Goal: Transaction & Acquisition: Obtain resource

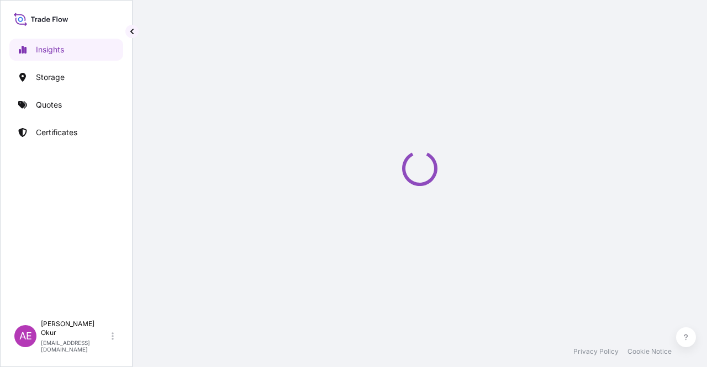
select select "2025"
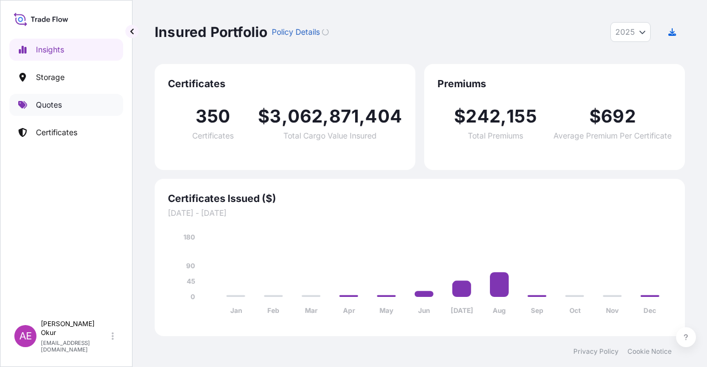
click at [33, 99] on link "Quotes" at bounding box center [66, 105] width 114 height 22
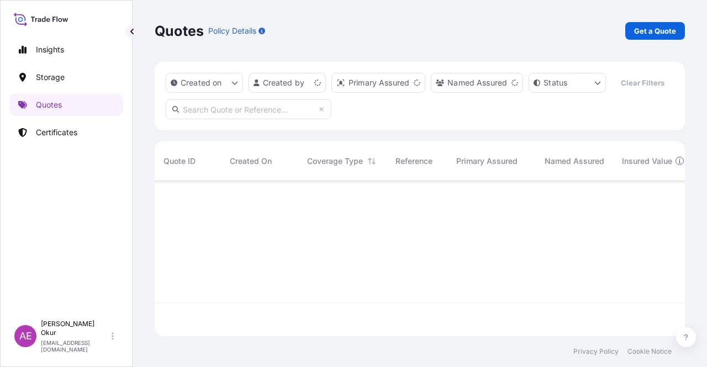
scroll to position [153, 521]
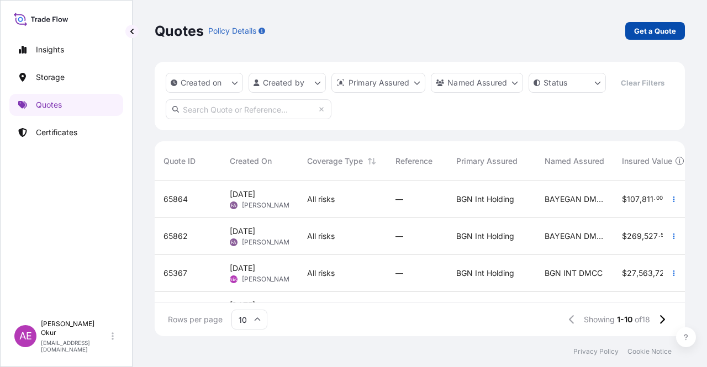
click at [658, 25] on p "Get a Quote" at bounding box center [655, 30] width 42 height 11
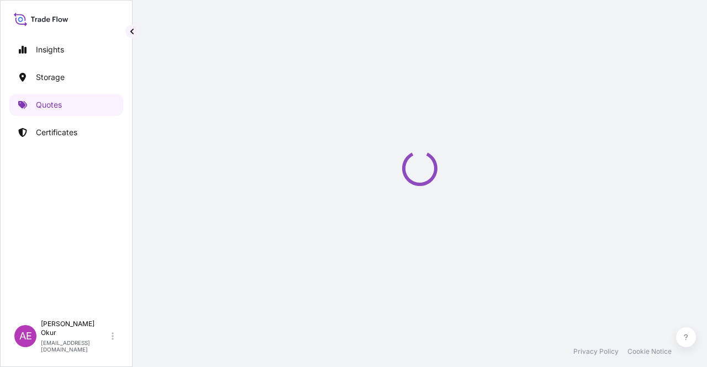
select select "Ocean Vessel"
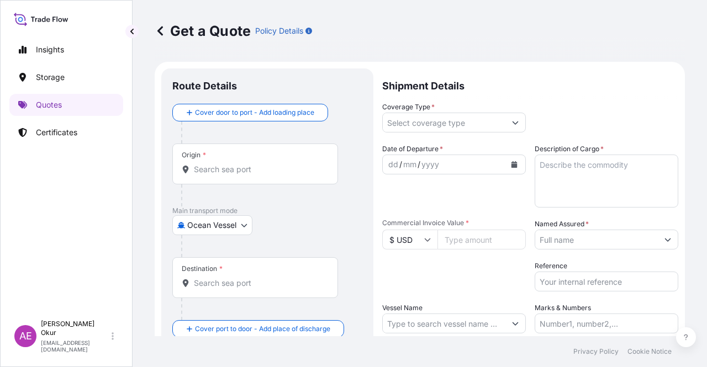
scroll to position [18, 0]
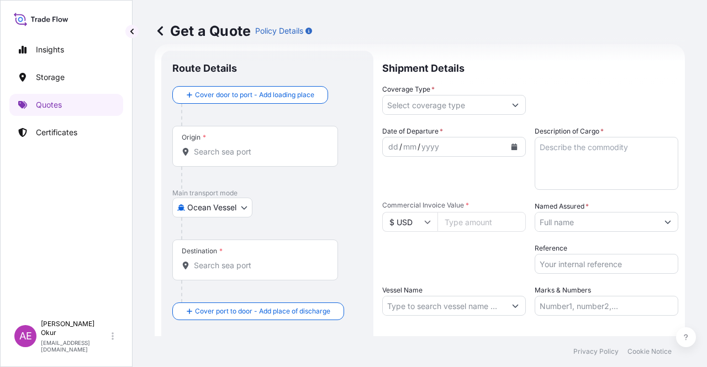
drag, startPoint x: 266, startPoint y: 161, endPoint x: 264, endPoint y: 152, distance: 8.6
click at [266, 159] on div "Origin *" at bounding box center [255, 146] width 166 height 41
click at [266, 157] on input "Origin *" at bounding box center [259, 151] width 130 height 11
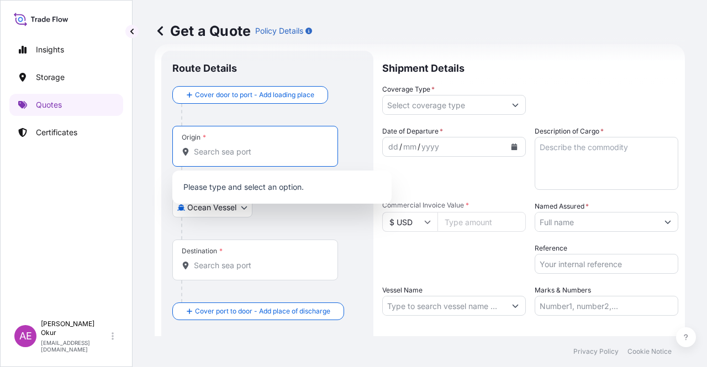
paste input "JASLO"
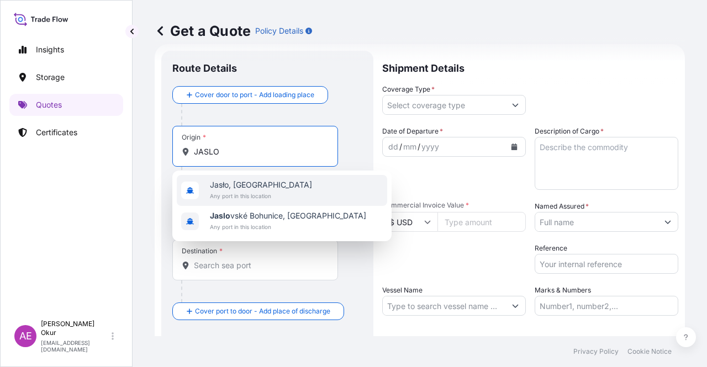
click at [263, 196] on span "Any port in this location" at bounding box center [261, 196] width 102 height 11
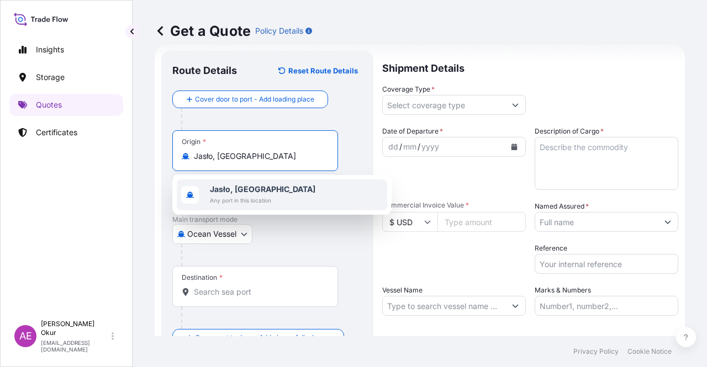
click at [257, 181] on div "[GEOGRAPHIC_DATA], [GEOGRAPHIC_DATA] Any port in this location" at bounding box center [282, 195] width 210 height 31
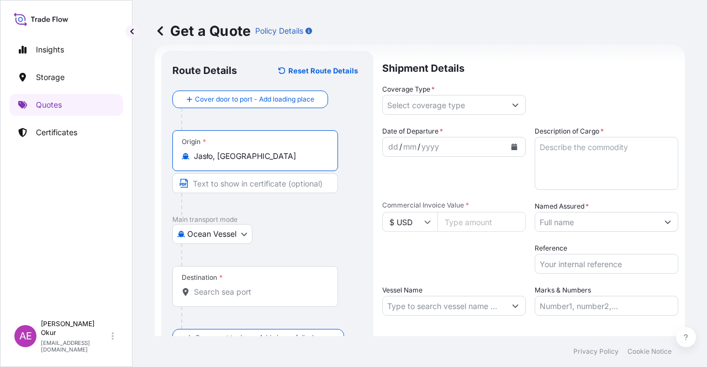
paste input "JASLO"
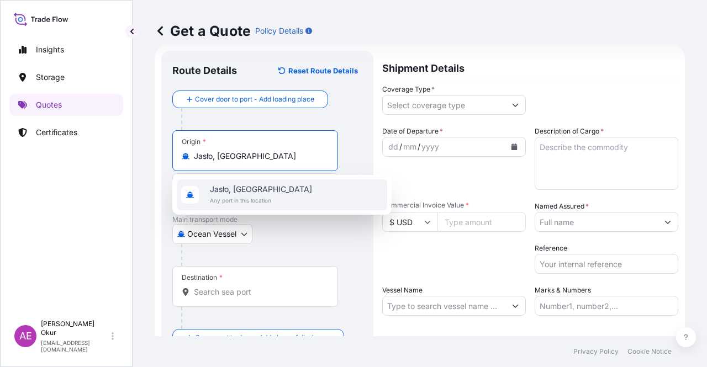
type input "Jasło, [GEOGRAPHIC_DATA]"
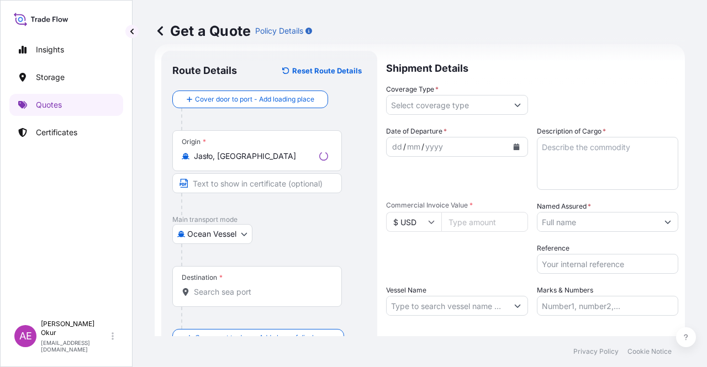
click at [266, 176] on input "Text to appear on certificate" at bounding box center [257, 183] width 170 height 20
paste input "JASLO"
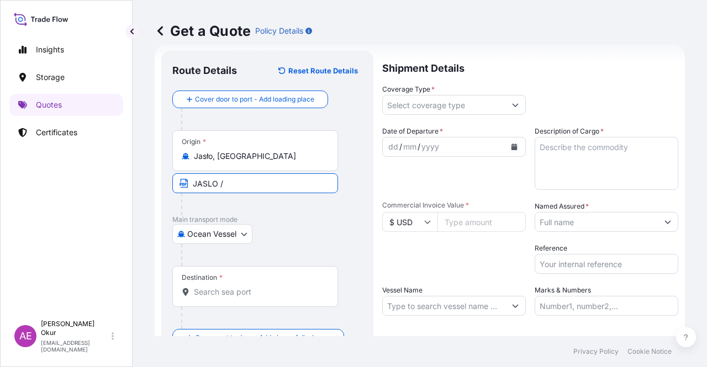
paste input "[GEOGRAPHIC_DATA]"
type input "JASLO / [GEOGRAPHIC_DATA]"
click at [253, 287] on input "Destination *" at bounding box center [259, 292] width 130 height 11
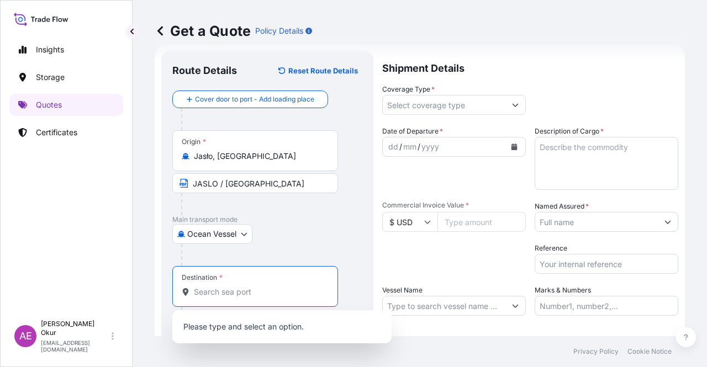
paste input "KOCAELI"
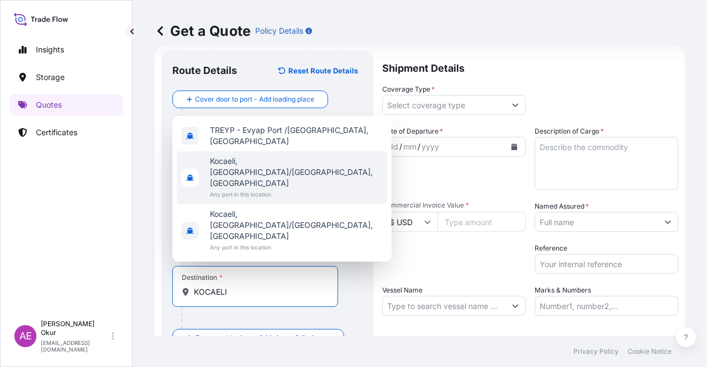
click at [257, 189] on span "Kocaeli, [GEOGRAPHIC_DATA]/[GEOGRAPHIC_DATA], [GEOGRAPHIC_DATA]" at bounding box center [296, 172] width 173 height 33
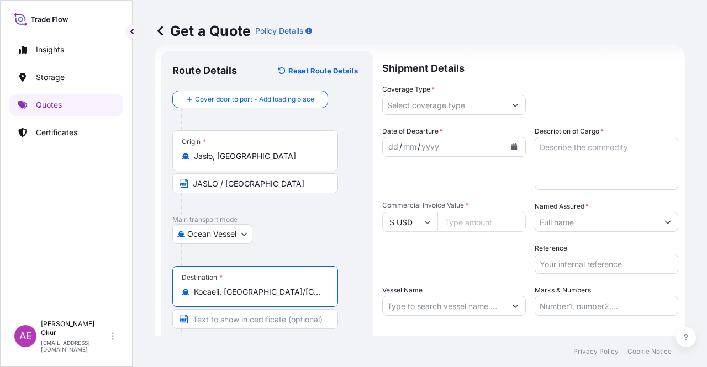
type input "Kocaeli, [GEOGRAPHIC_DATA]/[GEOGRAPHIC_DATA], [GEOGRAPHIC_DATA]"
click at [239, 325] on input "Text to appear on certificate" at bounding box center [255, 319] width 166 height 20
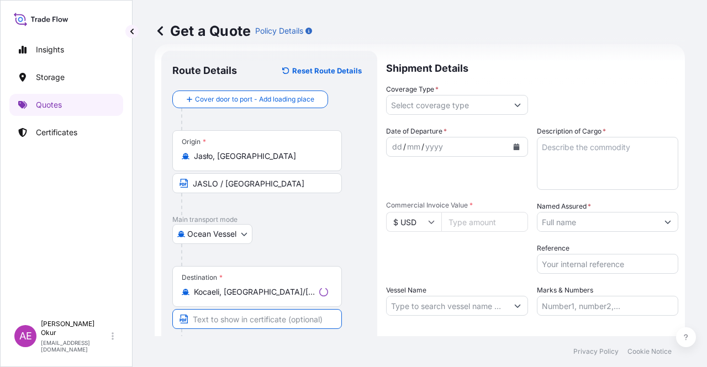
paste input "KOCAELI"
paste input "[GEOGRAPHIC_DATA]"
type input "KOCAELI / [GEOGRAPHIC_DATA]"
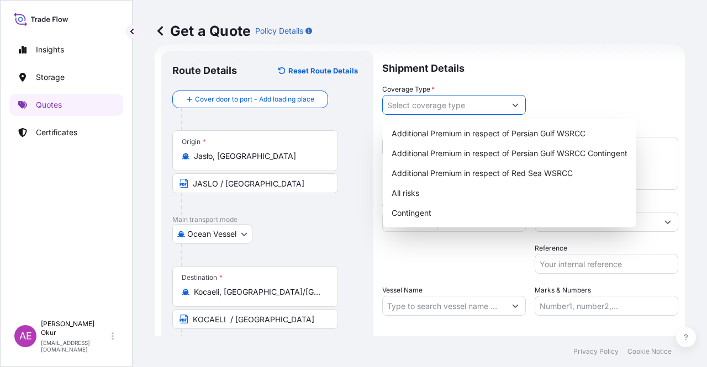
click at [430, 103] on input "Coverage Type *" at bounding box center [444, 105] width 123 height 20
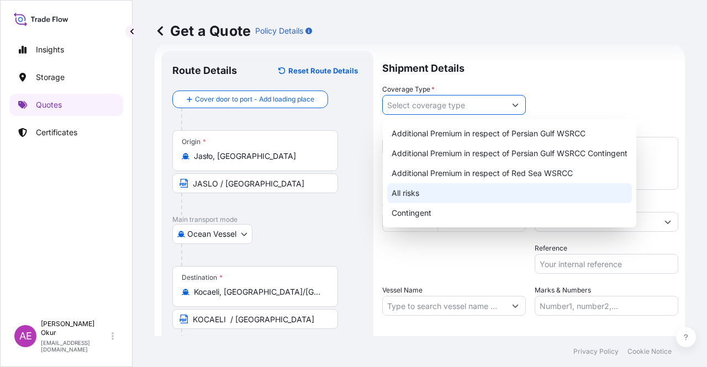
click at [411, 191] on div "All risks" at bounding box center [509, 193] width 245 height 20
type input "All risks"
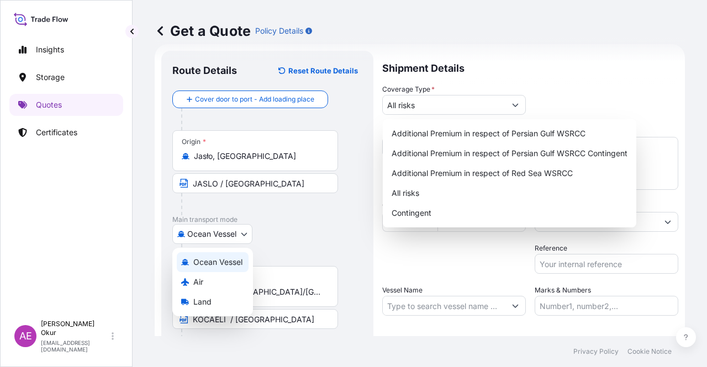
click at [232, 229] on body "5 options available. 5 options available. Insights Storage Quotes Certificates …" at bounding box center [353, 183] width 707 height 367
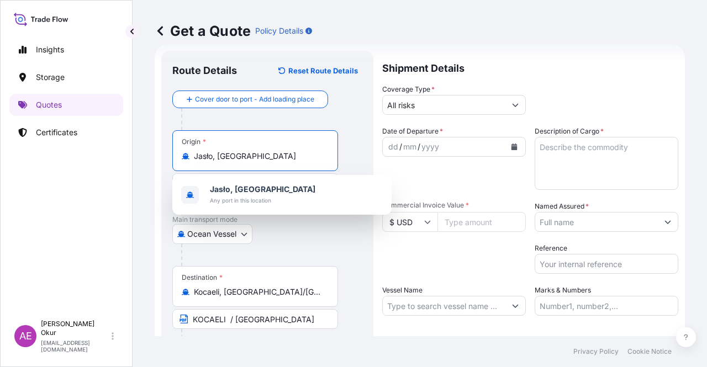
drag, startPoint x: 245, startPoint y: 153, endPoint x: 183, endPoint y: 156, distance: 61.9
click at [183, 156] on div "Jasło, [GEOGRAPHIC_DATA]" at bounding box center [255, 156] width 147 height 11
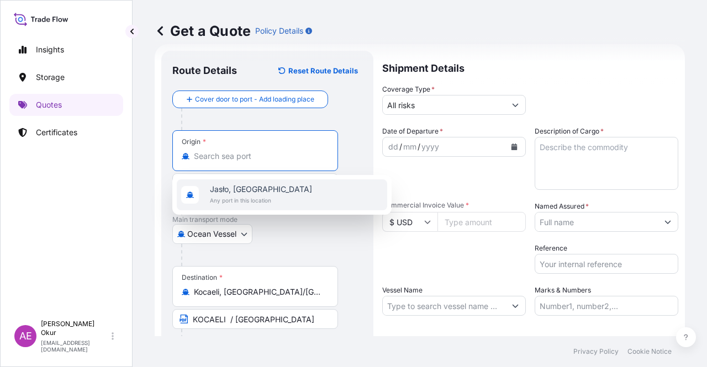
type input "Jasło, [GEOGRAPHIC_DATA]"
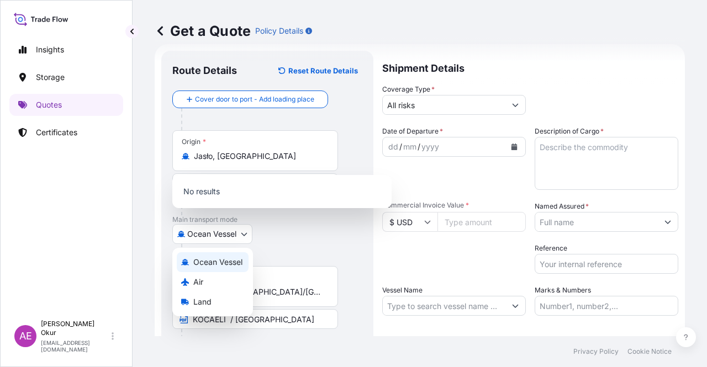
click at [232, 237] on body "5 options available. 1 option available. 0 options available. Insights Storage …" at bounding box center [353, 183] width 707 height 367
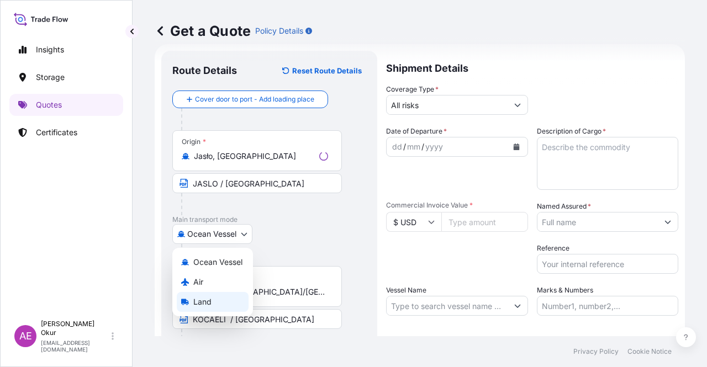
click at [215, 302] on div "Land" at bounding box center [213, 302] width 72 height 20
select select "Land"
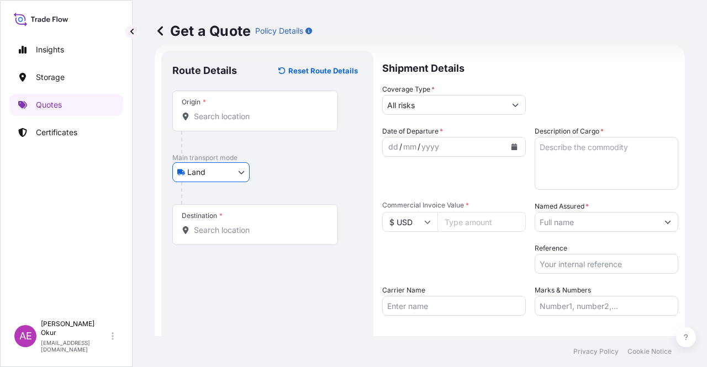
click at [223, 115] on input "Origin *" at bounding box center [259, 116] width 130 height 11
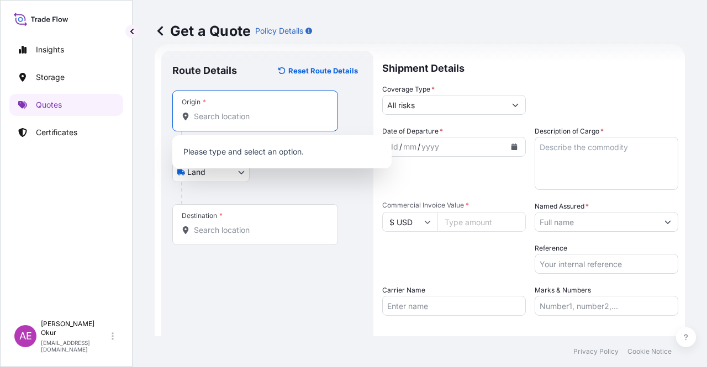
paste input "Jasło, [GEOGRAPHIC_DATA]"
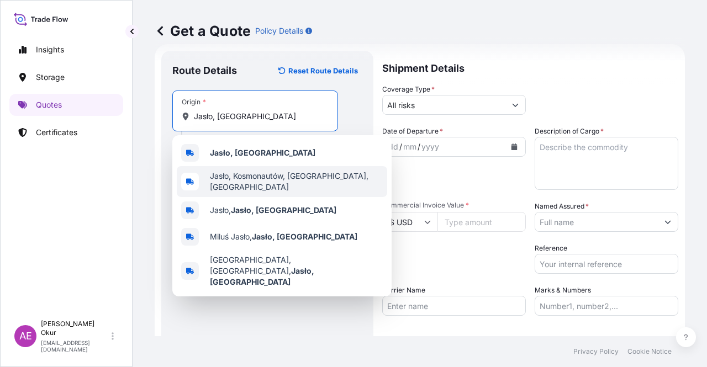
click at [244, 149] on b "Jasło, [GEOGRAPHIC_DATA]" at bounding box center [262, 152] width 105 height 9
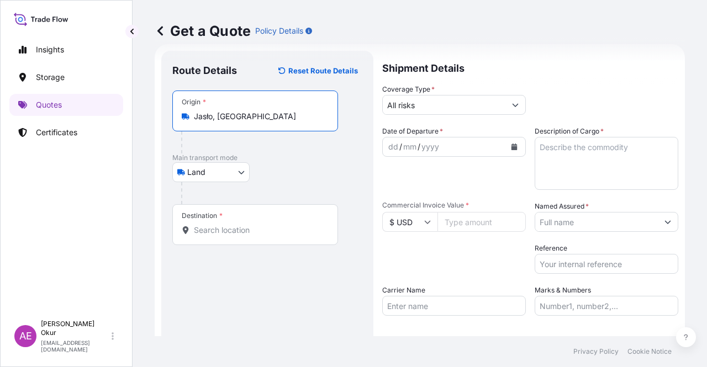
type input "Jasło, [GEOGRAPHIC_DATA]"
click at [239, 144] on div "Origin * [GEOGRAPHIC_DATA], [GEOGRAPHIC_DATA]" at bounding box center [267, 122] width 190 height 63
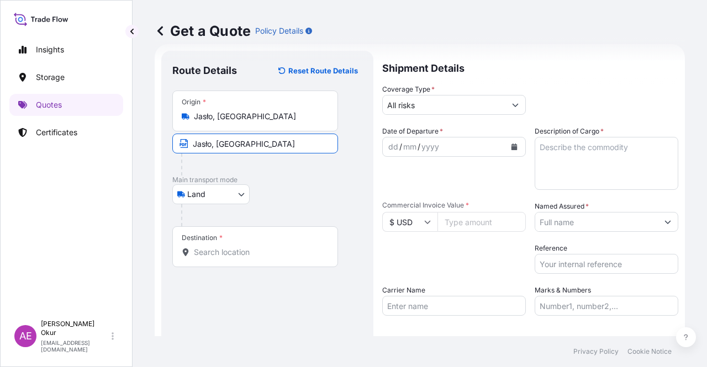
click at [213, 140] on input "Jasło, [GEOGRAPHIC_DATA]" at bounding box center [255, 144] width 166 height 20
drag, startPoint x: 260, startPoint y: 145, endPoint x: 154, endPoint y: 157, distance: 106.2
click at [140, 145] on div "Get a Quote Policy Details Route Details Reset Route Details Place of loading R…" at bounding box center [420, 168] width 574 height 336
click at [260, 140] on input "Jasło, [GEOGRAPHIC_DATA]" at bounding box center [255, 144] width 166 height 20
drag, startPoint x: 258, startPoint y: 141, endPoint x: 136, endPoint y: 148, distance: 122.2
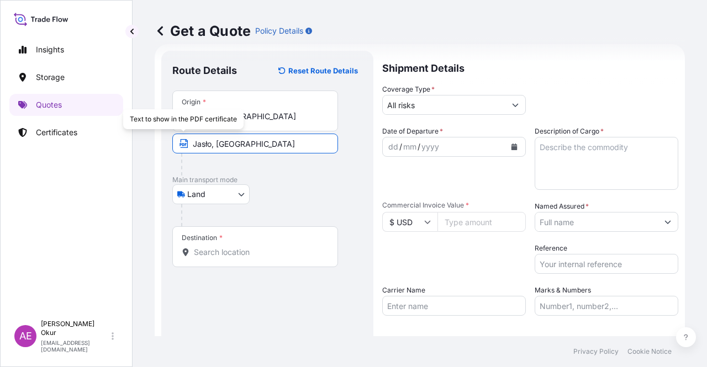
click at [136, 148] on div "Get a Quote Policy Details Route Details Reset Route Details Place of loading R…" at bounding box center [420, 168] width 574 height 336
paste input "ASLO"
paste input "[GEOGRAPHIC_DATA]"
type input "JASLO / [GEOGRAPHIC_DATA]"
click at [217, 256] on input "Destination *" at bounding box center [259, 252] width 130 height 11
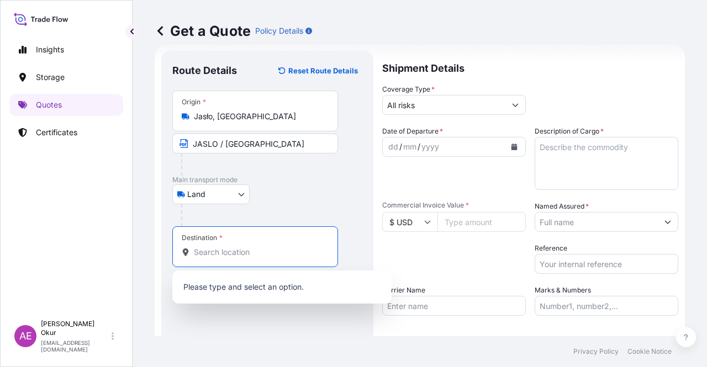
paste input "KOCAELI"
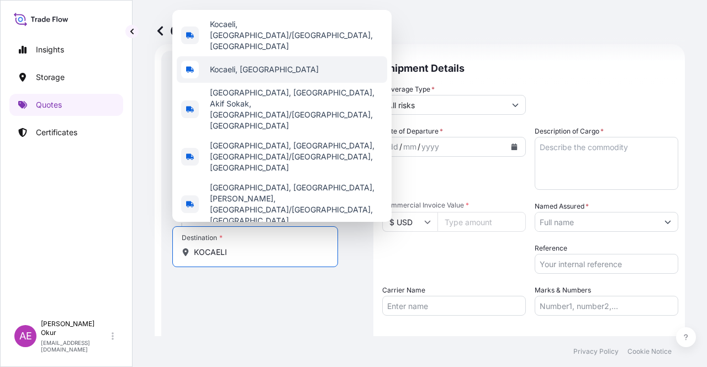
click at [250, 75] on span "Kocaeli, [GEOGRAPHIC_DATA]" at bounding box center [264, 69] width 109 height 11
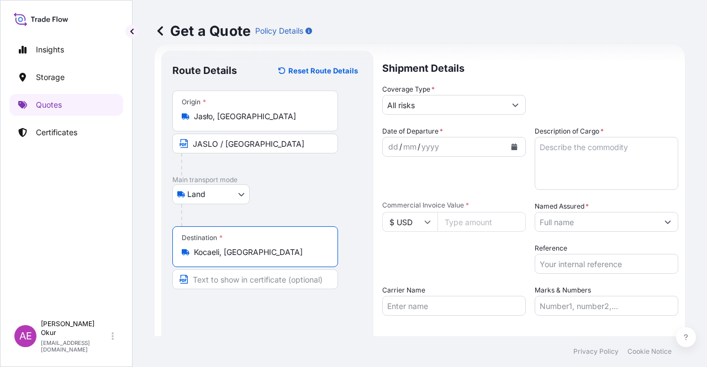
type input "Kocaeli, [GEOGRAPHIC_DATA]"
drag, startPoint x: 199, startPoint y: 281, endPoint x: 205, endPoint y: 285, distance: 7.2
click at [199, 281] on input "Text to appear on certificate" at bounding box center [255, 280] width 166 height 20
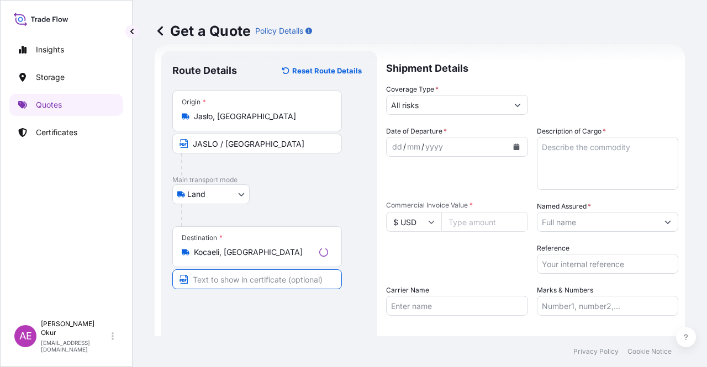
paste input "KOCAELI"
type input "KOCAELI / [GEOGRAPHIC_DATA]"
click at [257, 295] on div "Route Details Reset Route Details Place of loading Road / [GEOGRAPHIC_DATA] / I…" at bounding box center [267, 224] width 190 height 325
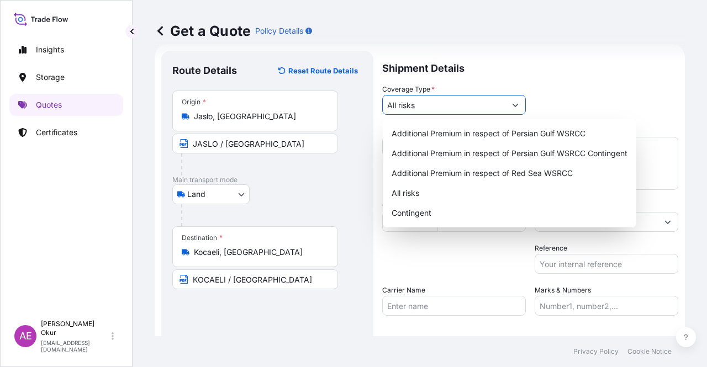
click at [432, 101] on input "All risks" at bounding box center [444, 105] width 123 height 20
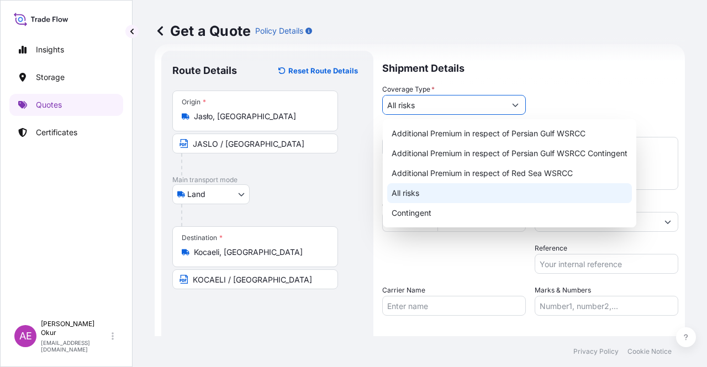
click at [413, 188] on div "All risks" at bounding box center [509, 193] width 245 height 20
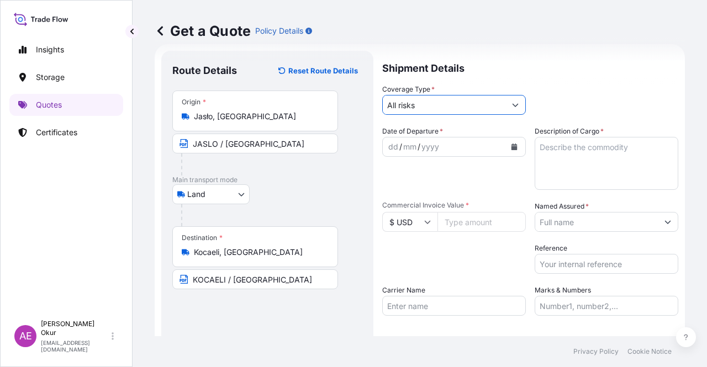
click at [387, 143] on div "dd / mm / yyyy" at bounding box center [444, 147] width 123 height 20
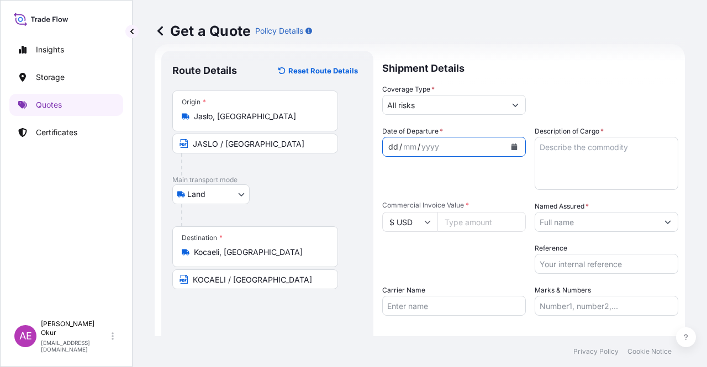
click at [389, 146] on div "dd" at bounding box center [393, 146] width 12 height 13
click at [560, 153] on textarea "Description of Cargo *" at bounding box center [607, 163] width 144 height 53
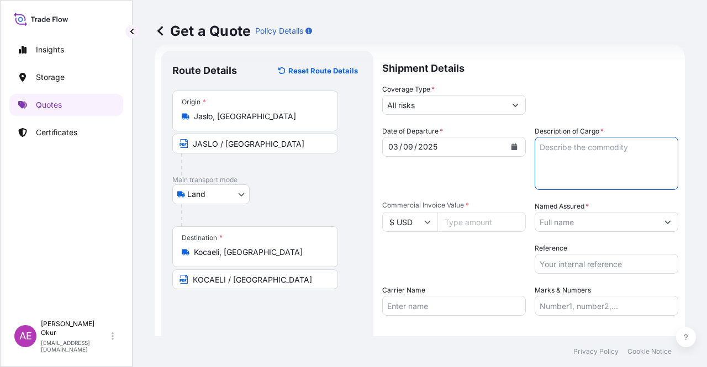
paste textarea "CORAX N 326"
type textarea "CORAX N 326"
click at [465, 218] on input "Commercial Invoice Value *" at bounding box center [481, 222] width 88 height 20
type input "3190"
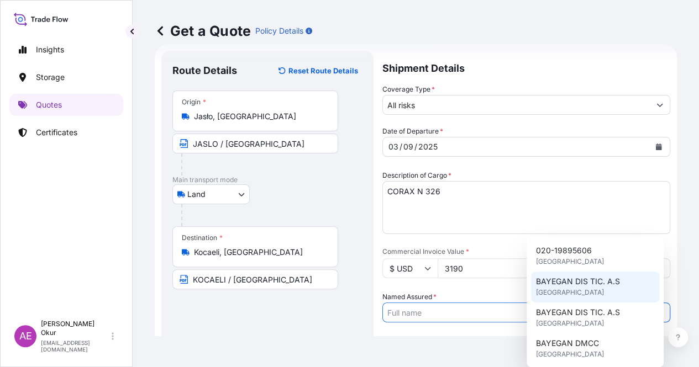
click at [590, 302] on div "BAYEGAN DIS TIC. A.S [GEOGRAPHIC_DATA]" at bounding box center [595, 287] width 128 height 31
type input "BAYEGAN DIS TIC. A.S"
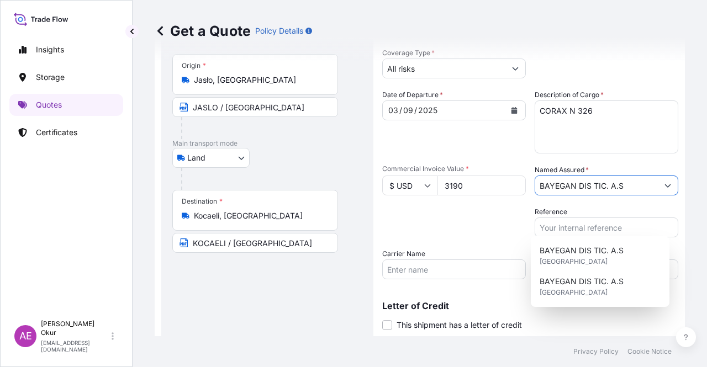
scroll to position [86, 0]
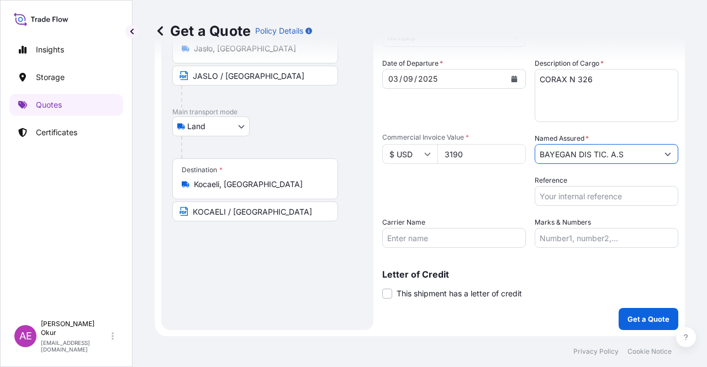
click at [454, 243] on input "Carrier Name" at bounding box center [454, 238] width 144 height 20
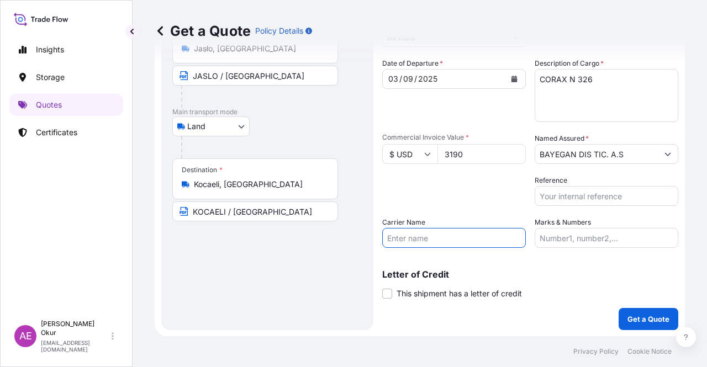
click at [562, 242] on input "Marks & Numbers" at bounding box center [607, 238] width 144 height 20
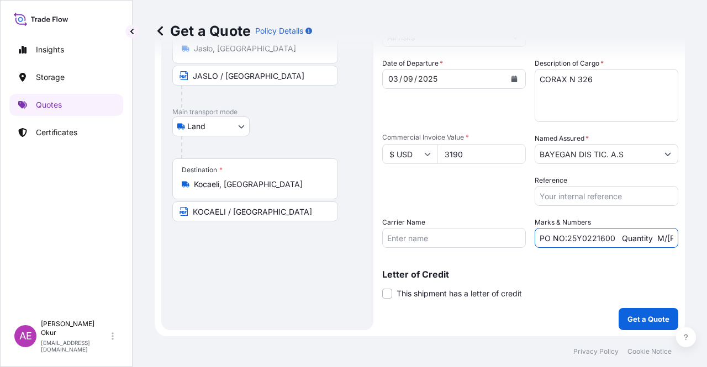
drag, startPoint x: 563, startPoint y: 236, endPoint x: 608, endPoint y: 235, distance: 44.2
click at [608, 235] on input "PO NO:25Y0221600 Quantity M/[PERSON_NAME]: 25.042,46 Premium: USD 1.705,97" at bounding box center [607, 238] width 144 height 20
paste input "B01253"
drag, startPoint x: 630, startPoint y: 242, endPoint x: 703, endPoint y: 244, distance: 73.5
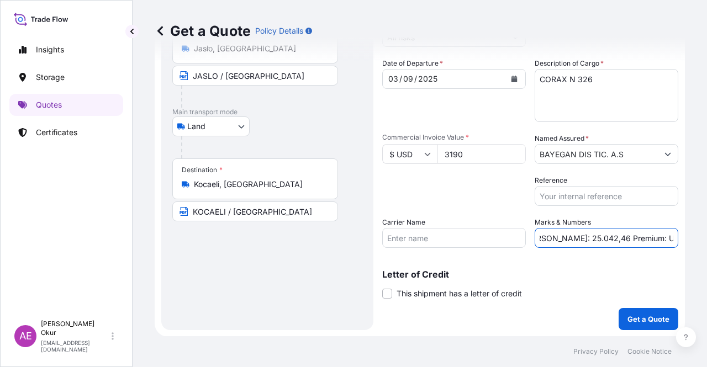
click at [703, 244] on div "Get a Quote Policy Details Route Details Reset Route Details Place of loading R…" at bounding box center [420, 168] width 574 height 336
click at [613, 240] on input "PO NO:25B0125300 Quantity M/[PERSON_NAME]: 25.042,46 Premium: USD 1.705,97" at bounding box center [607, 238] width 144 height 20
click at [569, 235] on input "PO NO:25B0125300 Quantity M/[PERSON_NAME]: 25.042,46 Premium: USD 1.705,97" at bounding box center [607, 238] width 144 height 20
click at [550, 236] on input "PO NO:25B0125300 Quantity M/[PERSON_NAME]: 25.042,46 Premium: USD 1.705,97" at bounding box center [607, 238] width 144 height 20
drag, startPoint x: 541, startPoint y: 236, endPoint x: 576, endPoint y: 238, distance: 34.8
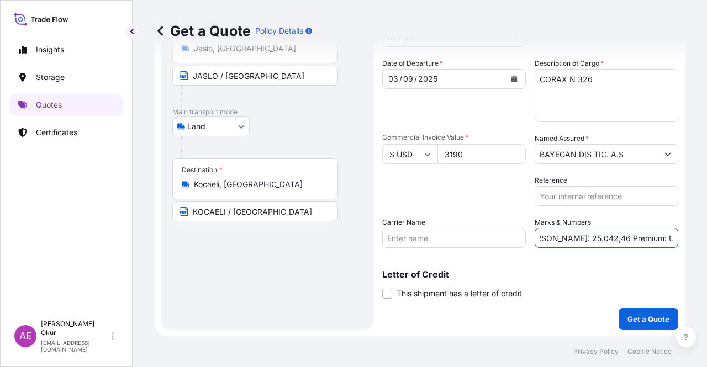
click at [576, 238] on input "PO NO:25B0125300 Quantity M/[PERSON_NAME]: 25.042,46 Premium: USD 1.705,97" at bounding box center [607, 238] width 144 height 20
paste input ",000"
drag, startPoint x: 639, startPoint y: 233, endPoint x: 706, endPoint y: 231, distance: 67.4
click at [706, 231] on div "Get a Quote Policy Details Route Details Reset Route Details Place of loading R…" at bounding box center [420, 168] width 574 height 336
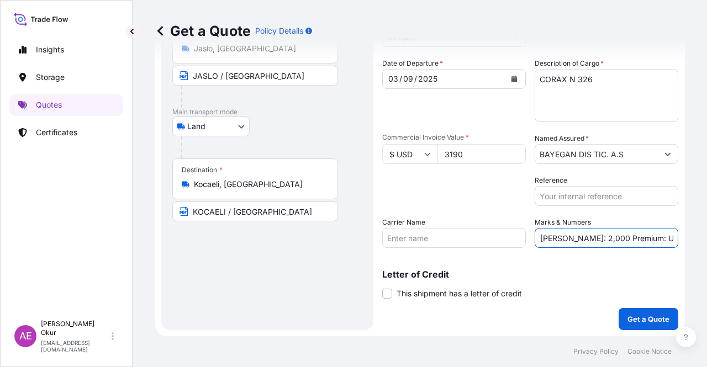
click at [641, 233] on input "PO NO:25B0125300 Quantity M/[PERSON_NAME]: 2,000 Premium: USD 1.705,97" at bounding box center [607, 238] width 144 height 20
click at [632, 241] on input "PO NO:25B0125300 Quantity M/[PERSON_NAME]: 2,000 Premium: USD 1.705,97" at bounding box center [607, 238] width 144 height 20
drag, startPoint x: 634, startPoint y: 238, endPoint x: 692, endPoint y: 242, distance: 58.2
click at [692, 237] on div "Get a Quote Policy Details Route Details Reset Route Details Place of loading R…" at bounding box center [420, 168] width 574 height 336
paste input "0,35"
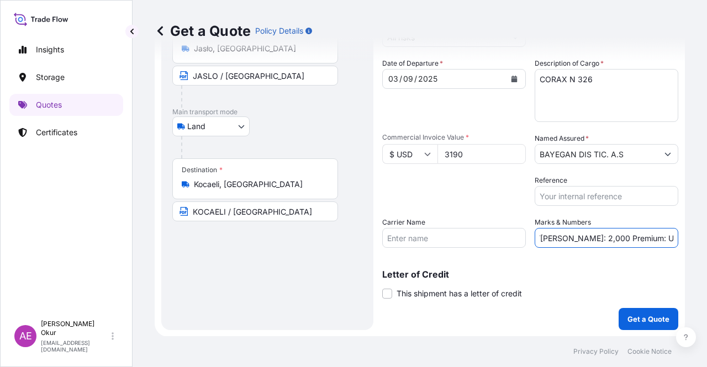
scroll to position [0, 112]
type input "PO NO:25B0125300 Quantity M/[PERSON_NAME]: 2,000 Premium: USD 0,35"
click at [639, 315] on p "Get a Quote" at bounding box center [648, 319] width 42 height 11
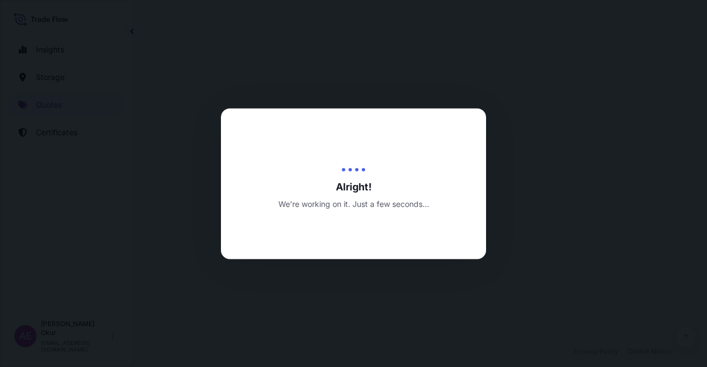
select select "Land"
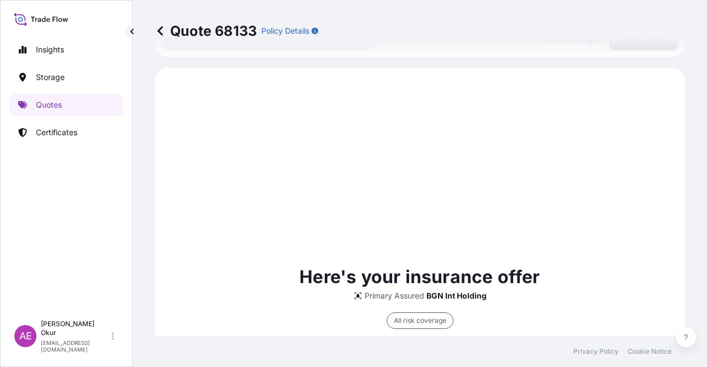
scroll to position [378, 0]
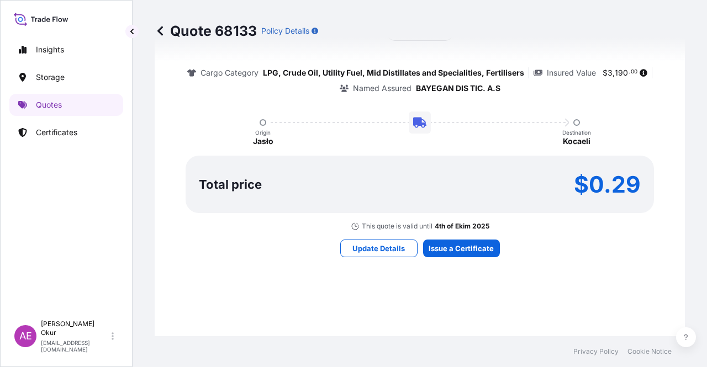
click at [435, 238] on div "Here's your insurance offer Primary Assured BGN Int Holding All risk coverage C…" at bounding box center [419, 116] width 499 height 642
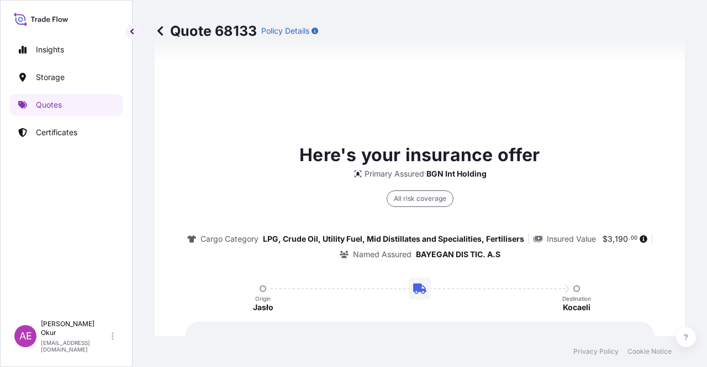
type input "[DATE]"
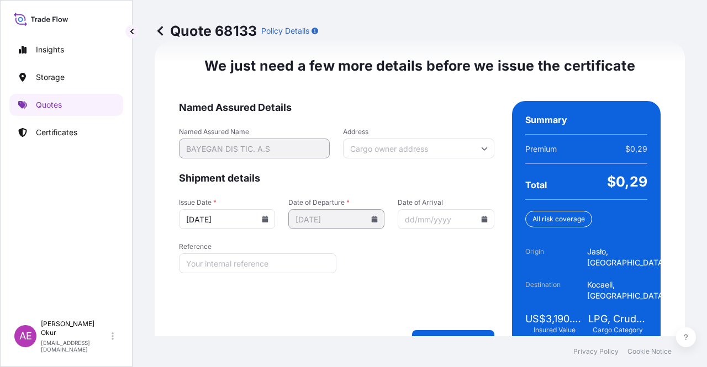
scroll to position [1412, 0]
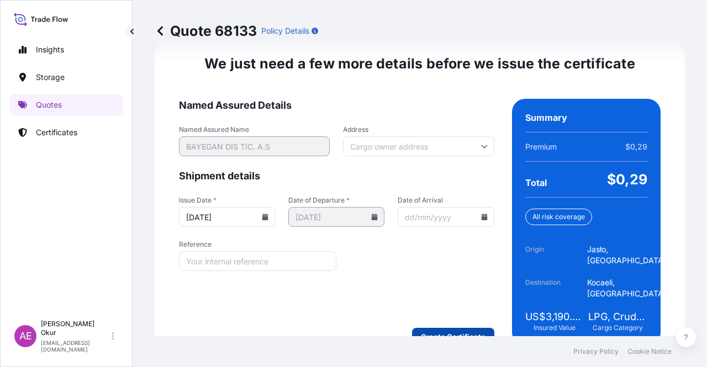
click at [465, 320] on div "We just need a few more details before we issue the certificate Named Assured D…" at bounding box center [420, 200] width 530 height 322
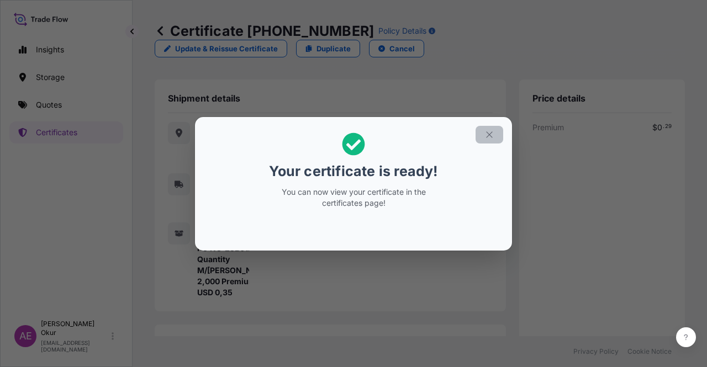
click at [497, 126] on button "button" at bounding box center [490, 135] width 28 height 18
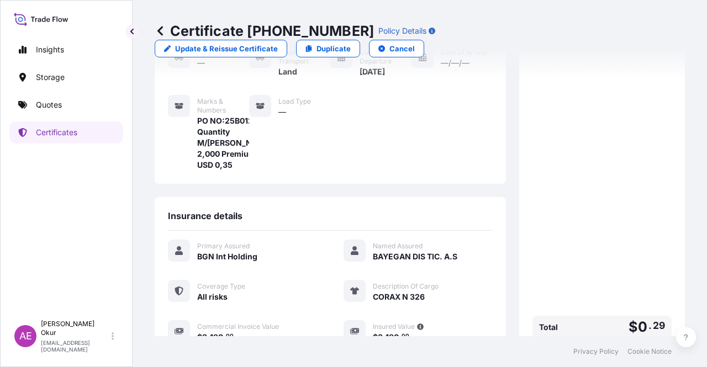
scroll to position [254, 0]
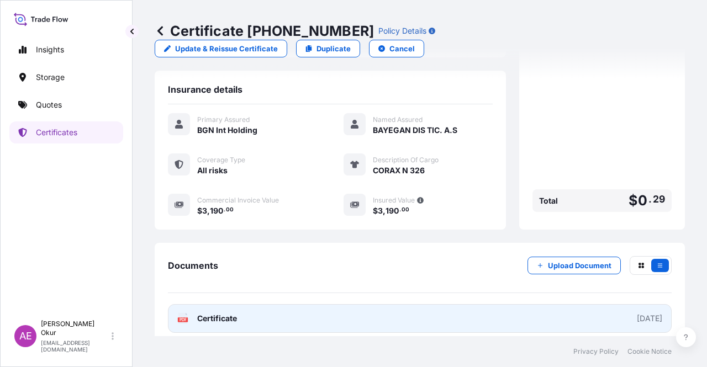
click at [226, 313] on span "Certificate" at bounding box center [217, 318] width 40 height 11
